Goal: Browse casually

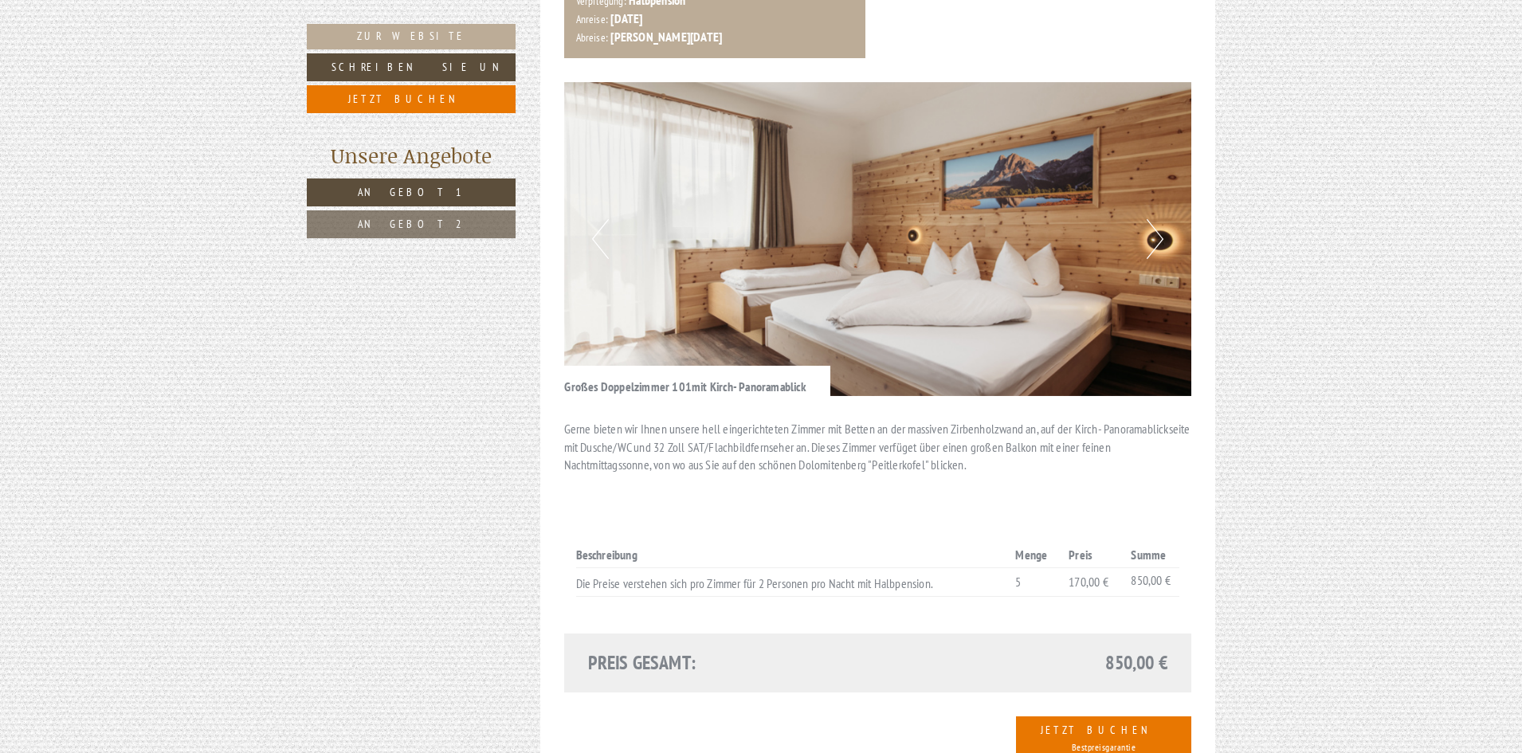
scroll to position [1033, 0]
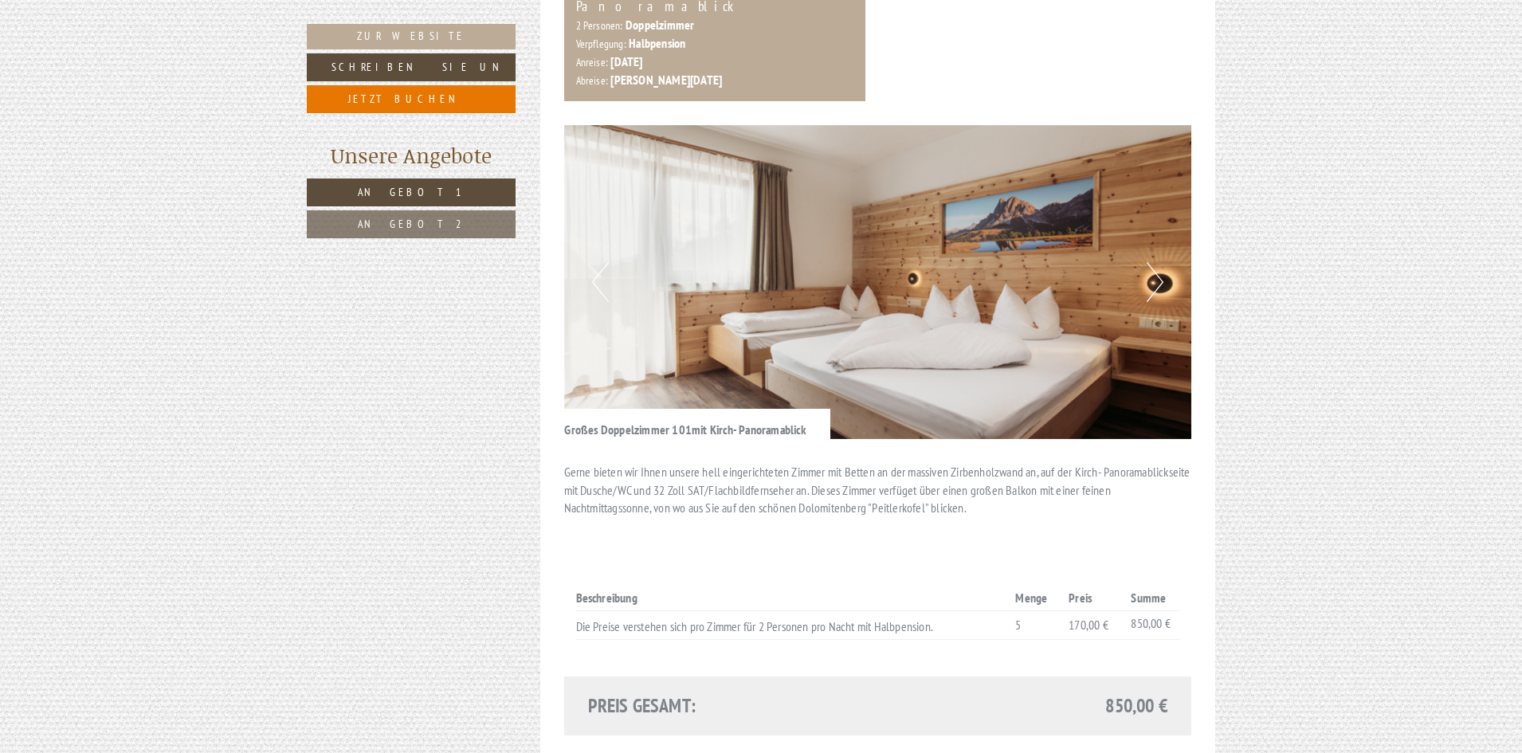
click at [1155, 262] on button "Next" at bounding box center [1155, 282] width 17 height 40
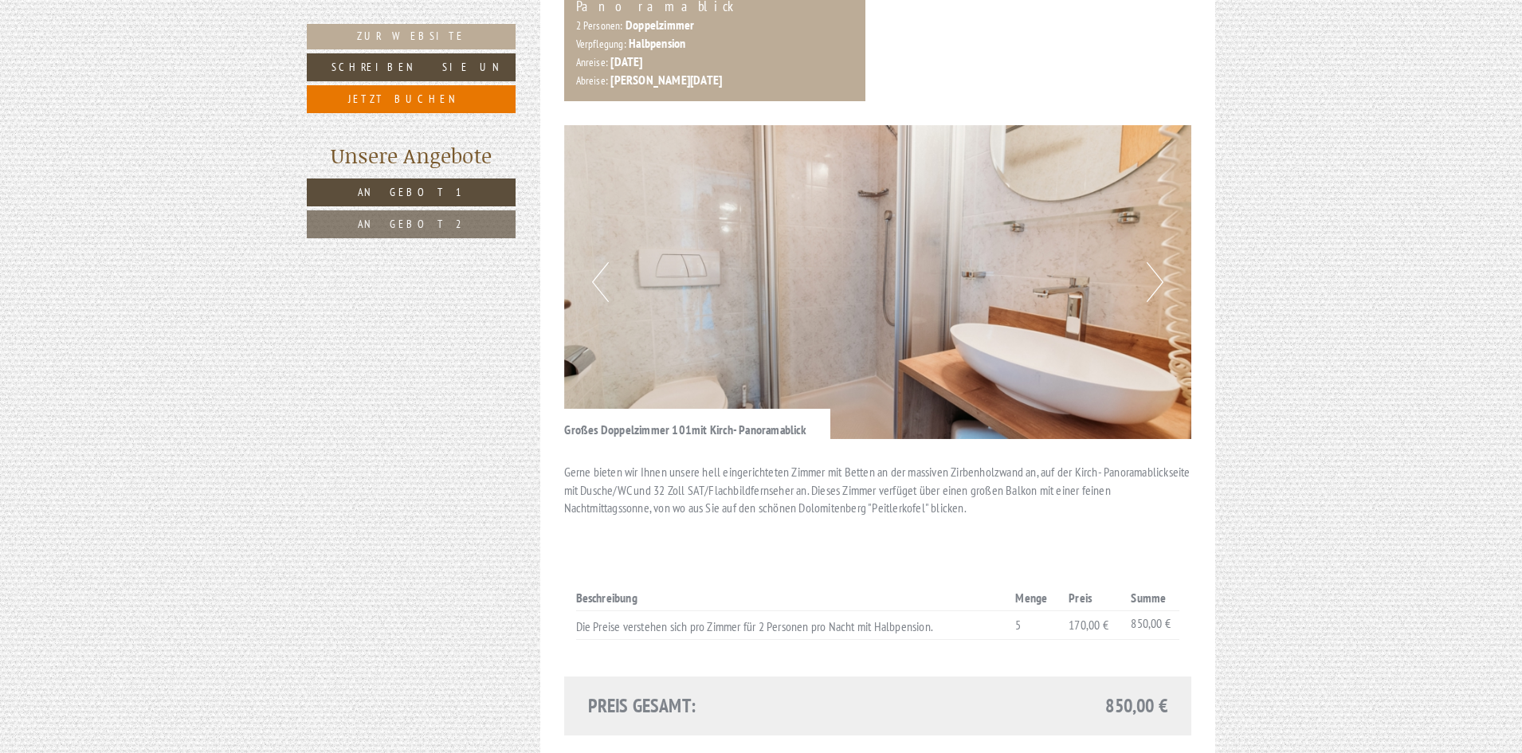
click at [1155, 262] on button "Next" at bounding box center [1155, 282] width 17 height 40
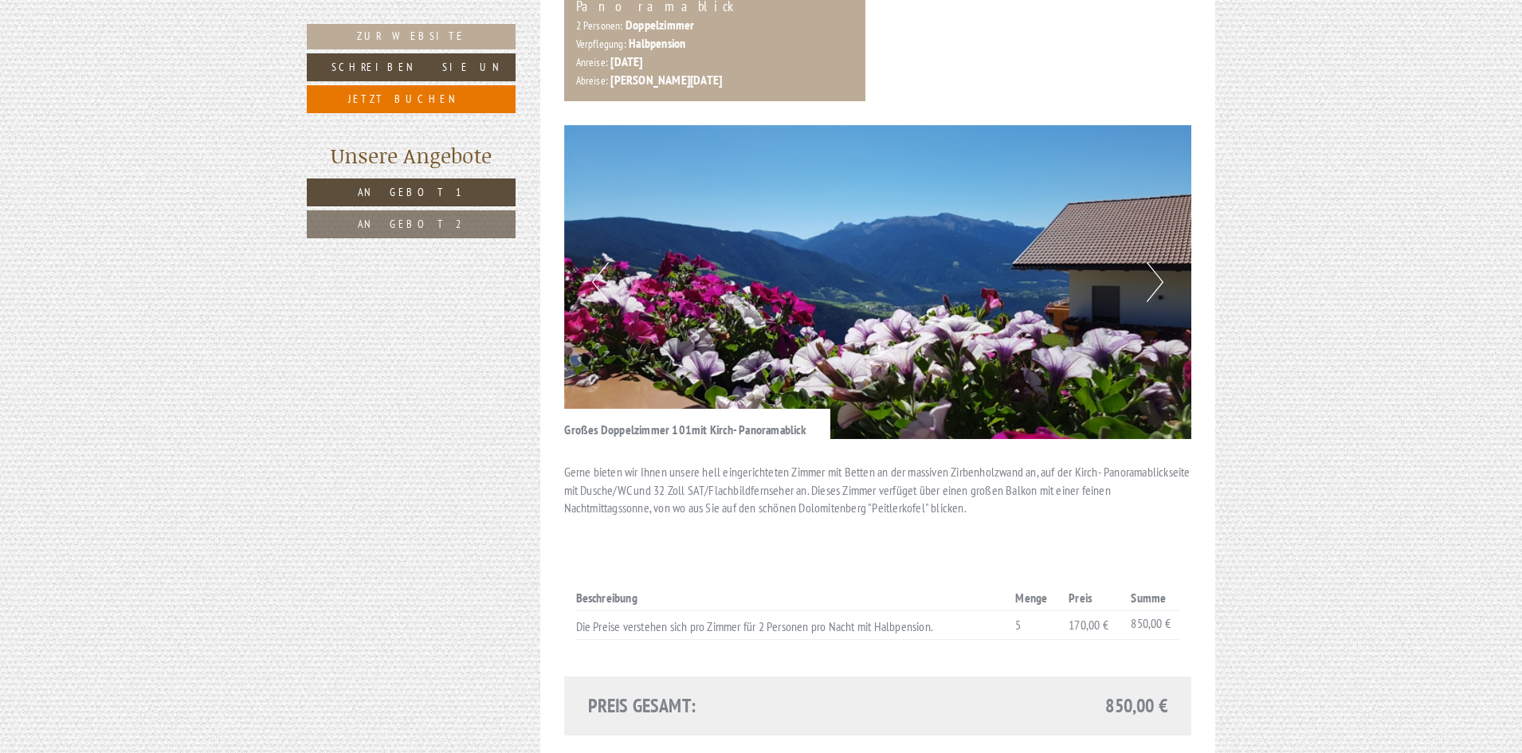
click at [1155, 262] on button "Next" at bounding box center [1155, 282] width 17 height 40
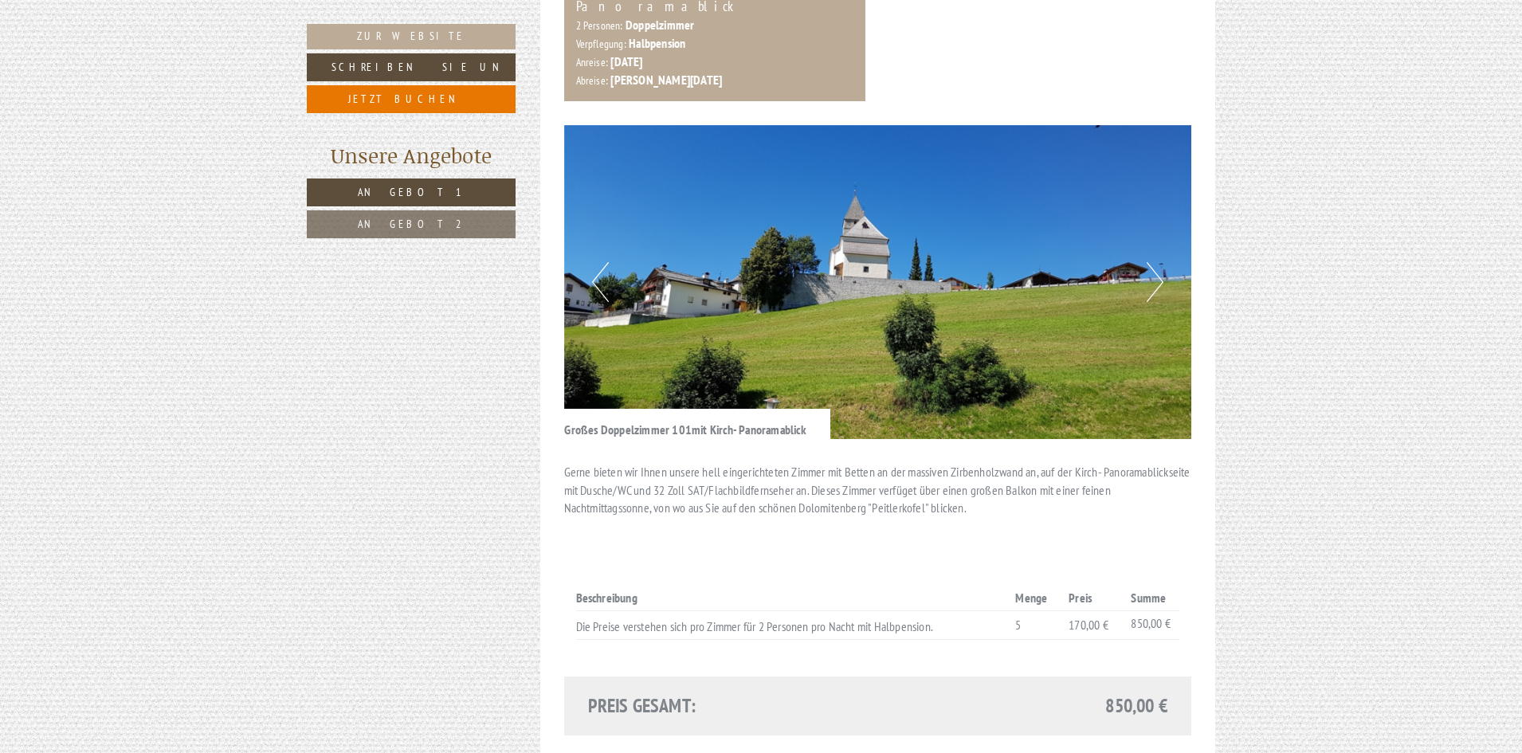
click at [1155, 262] on button "Next" at bounding box center [1155, 282] width 17 height 40
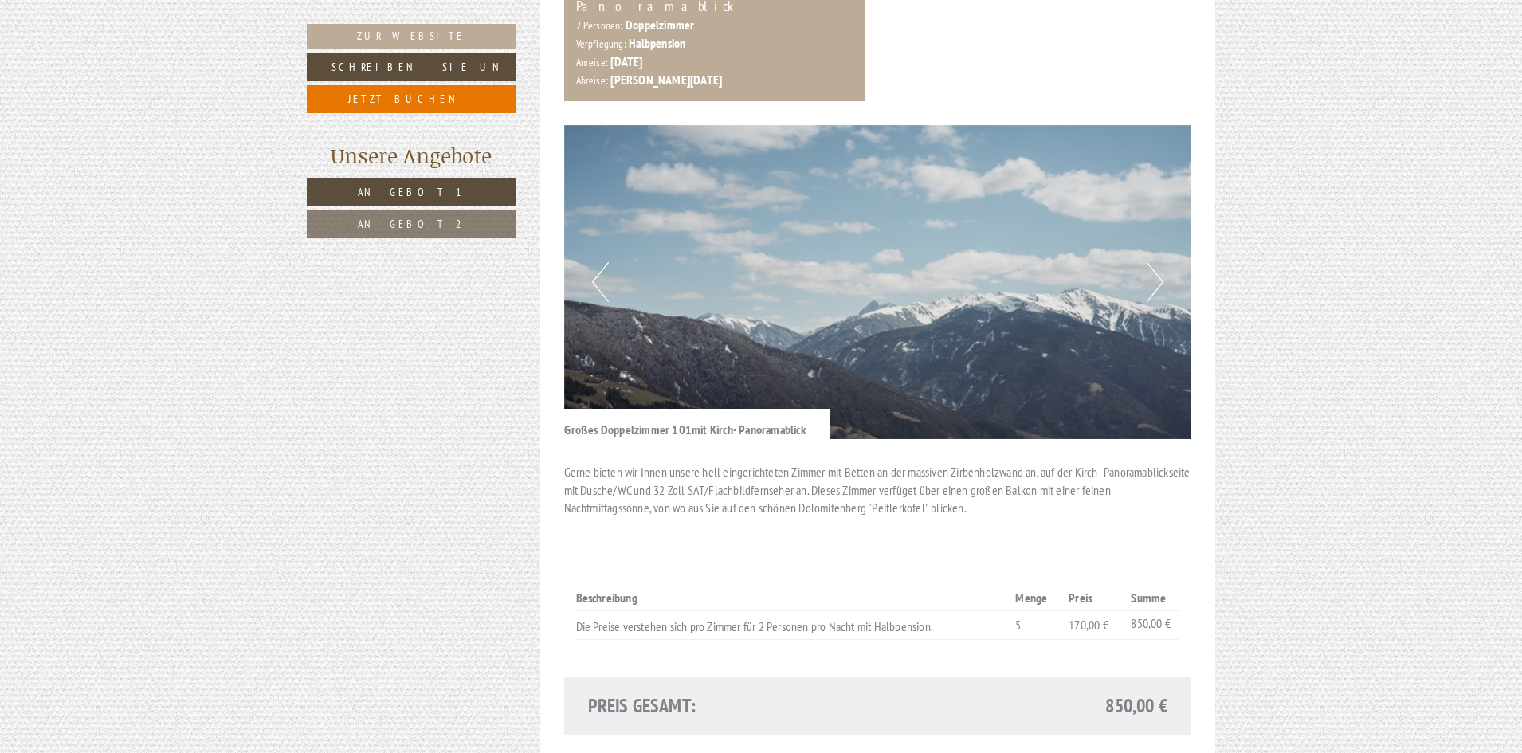
click at [1155, 262] on button "Next" at bounding box center [1155, 282] width 17 height 40
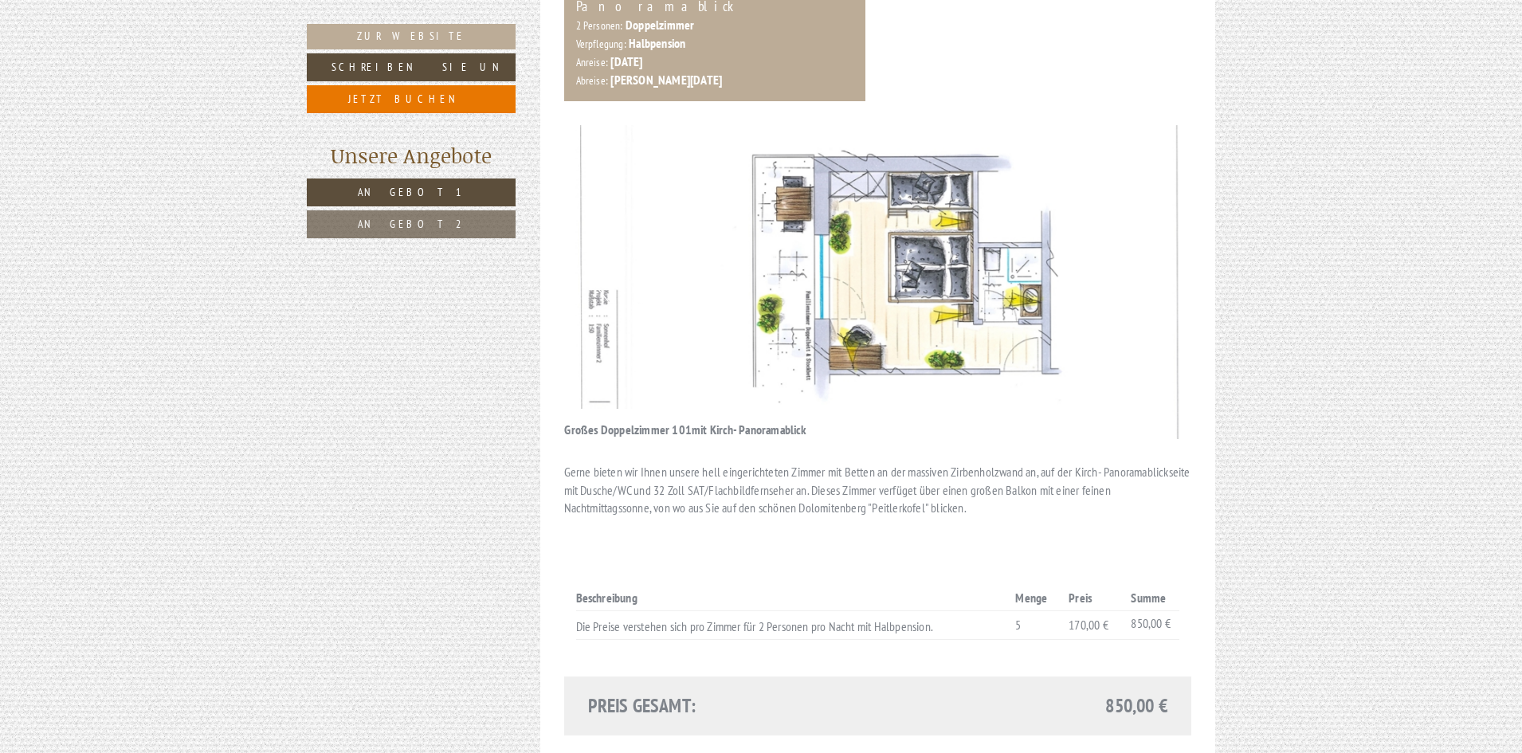
click at [1155, 262] on button "Next" at bounding box center [1155, 282] width 17 height 40
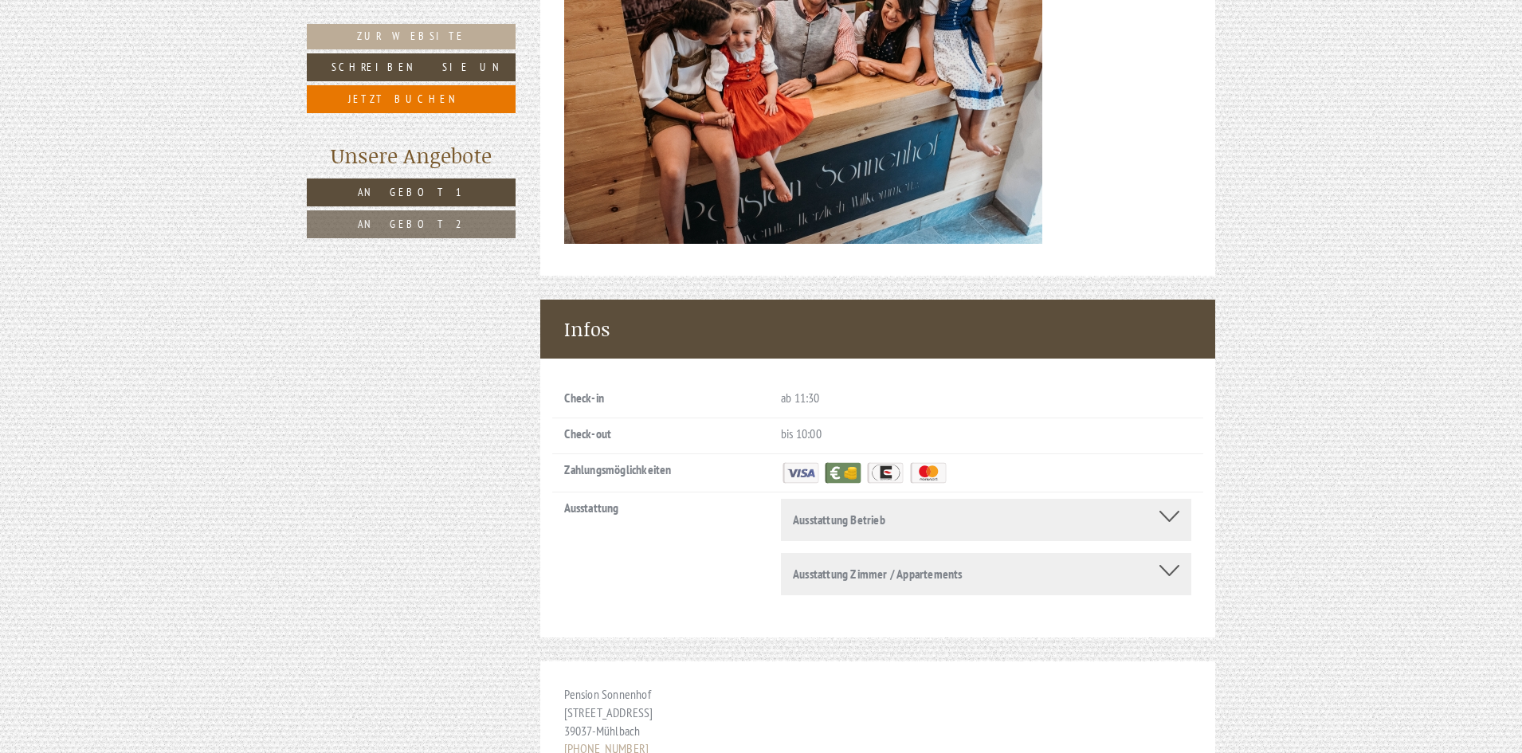
scroll to position [4804, 0]
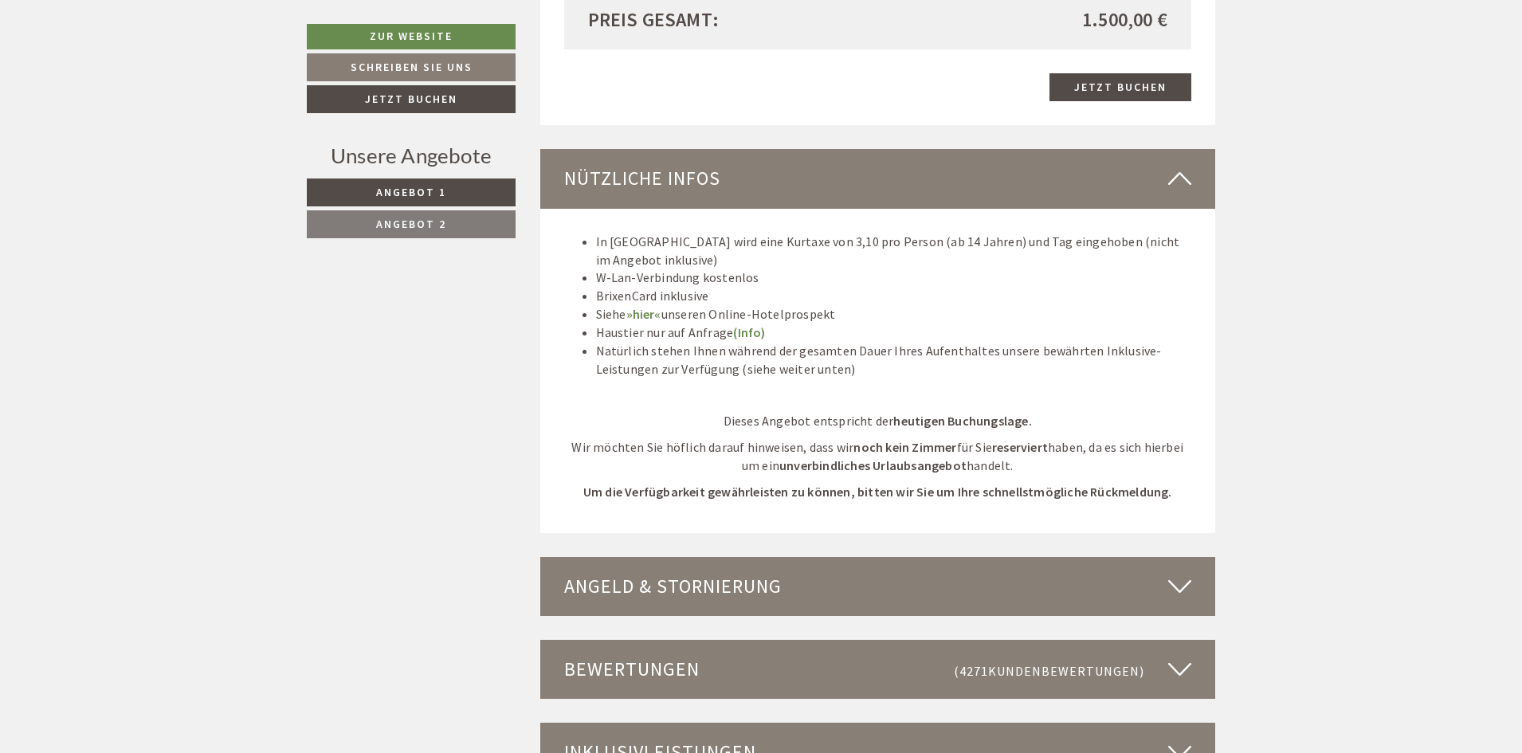
scroll to position [3025, 0]
